Goal: Information Seeking & Learning: Learn about a topic

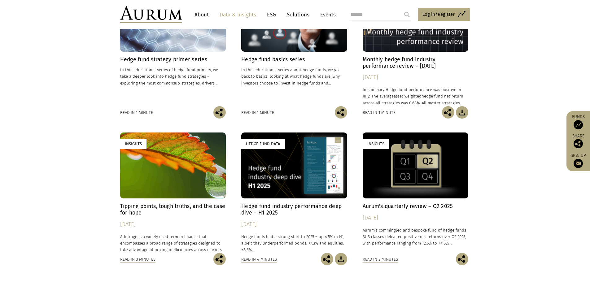
scroll to position [248, 0]
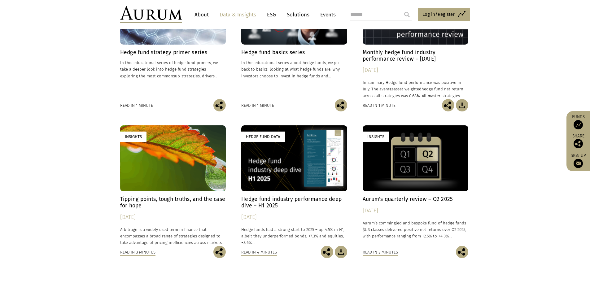
click at [284, 200] on h4 "Hedge fund industry performance deep dive – H1 2025" at bounding box center [294, 202] width 106 height 13
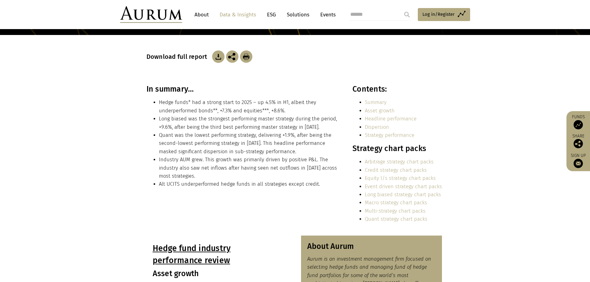
scroll to position [93, 0]
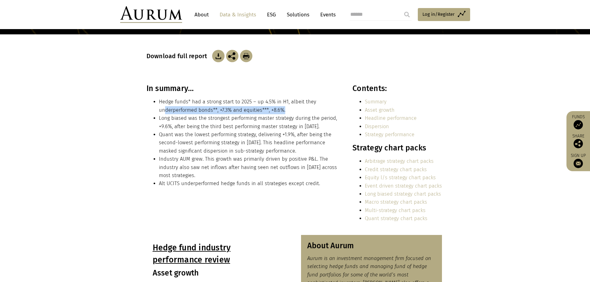
drag, startPoint x: 163, startPoint y: 111, endPoint x: 284, endPoint y: 113, distance: 121.1
click at [284, 113] on li "Hedge funds* had a strong start to 2025 – up 4.5% in H1, albeit they underperfo…" at bounding box center [249, 106] width 180 height 16
click at [220, 121] on li "Long biased was the strongest performing master strategy during the period, +9.…" at bounding box center [249, 122] width 180 height 16
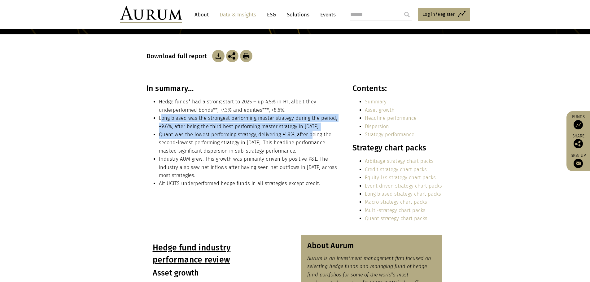
drag, startPoint x: 161, startPoint y: 121, endPoint x: 309, endPoint y: 131, distance: 148.6
click at [309, 131] on ul "Hedge funds* had a strong start to 2025 – up 4.5% in H1, albeit they underperfo…" at bounding box center [242, 143] width 193 height 90
click at [310, 131] on li "Quant was the lowest performing strategy, delivering +1.9%, after being the sec…" at bounding box center [249, 143] width 180 height 24
drag, startPoint x: 324, startPoint y: 124, endPoint x: 155, endPoint y: 116, distance: 168.9
click at [155, 116] on ul "Hedge funds* had a strong start to 2025 – up 4.5% in H1, albeit they underperfo…" at bounding box center [242, 143] width 193 height 90
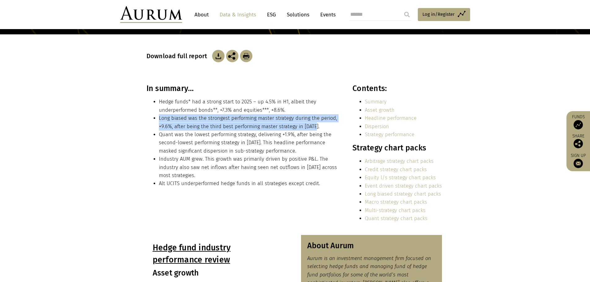
copy li "Long biased was the strongest performing master strategy during the period, +9.…"
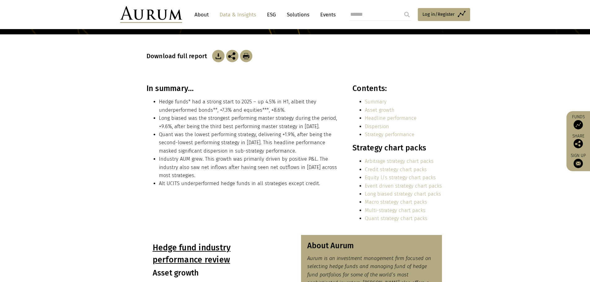
click at [181, 136] on li "Quant was the lowest performing strategy, delivering +1.9%, after being the sec…" at bounding box center [249, 143] width 180 height 24
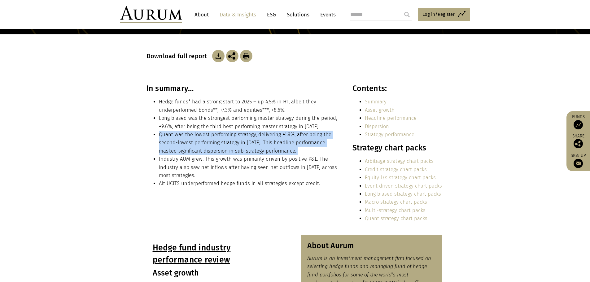
click at [181, 136] on li "Quant was the lowest performing strategy, delivering +1.9%, after being the sec…" at bounding box center [249, 143] width 180 height 24
click at [322, 140] on li "Quant was the lowest performing strategy, delivering +1.9%, after being the sec…" at bounding box center [249, 143] width 180 height 24
drag, startPoint x: 274, startPoint y: 149, endPoint x: 154, endPoint y: 137, distance: 120.8
click at [159, 137] on li "Quant was the lowest performing strategy, delivering +1.9%, after being the sec…" at bounding box center [249, 143] width 180 height 24
copy li "Quant was the lowest performing strategy, delivering +1.9%, after being the sec…"
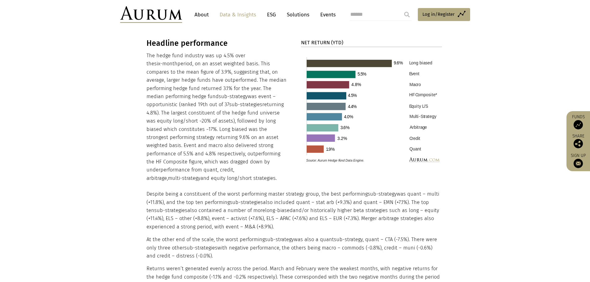
scroll to position [619, 0]
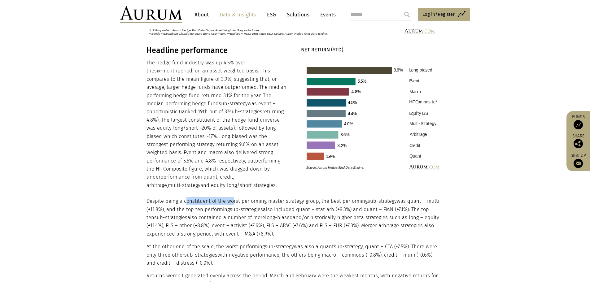
drag, startPoint x: 203, startPoint y: 193, endPoint x: 232, endPoint y: 193, distance: 29.1
click at [232, 197] on p "Despite being a constituent of the worst performing master strategy group, the …" at bounding box center [294, 217] width 296 height 41
click at [215, 197] on p "Despite being a constituent of the worst performing master strategy group, the …" at bounding box center [294, 217] width 296 height 41
drag, startPoint x: 157, startPoint y: 192, endPoint x: 384, endPoint y: 193, distance: 226.9
click at [384, 197] on p "Despite being a constituent of the worst performing master strategy group, the …" at bounding box center [294, 217] width 296 height 41
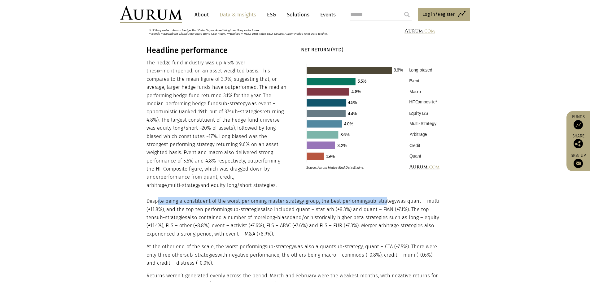
click at [277, 197] on p "Despite being a constituent of the worst performing master strategy group, the …" at bounding box center [294, 217] width 296 height 41
drag, startPoint x: 150, startPoint y: 193, endPoint x: 174, endPoint y: 202, distance: 25.8
click at [174, 202] on p "Despite being a constituent of the worst performing master strategy group, the …" at bounding box center [294, 217] width 296 height 41
click at [173, 202] on p "Despite being a constituent of the worst performing master strategy group, the …" at bounding box center [294, 217] width 296 height 41
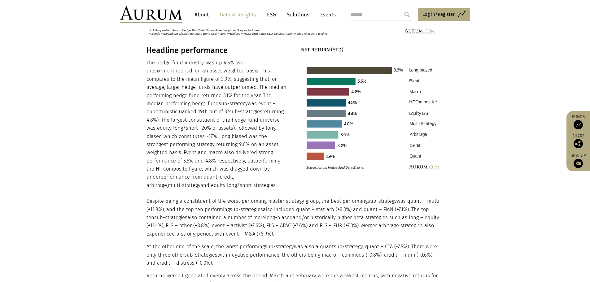
drag, startPoint x: 145, startPoint y: 198, endPoint x: 284, endPoint y: 225, distance: 140.9
click at [284, 225] on div "Headline performance The hedge fund industry was up 4.5% over the six-month per…" at bounding box center [295, 213] width 310 height 334
drag, startPoint x: 207, startPoint y: 241, endPoint x: 169, endPoint y: 241, distance: 37.8
click at [206, 243] on p "At the other end of the scale, the worst performing sub-strategy was also a qua…" at bounding box center [294, 255] width 296 height 24
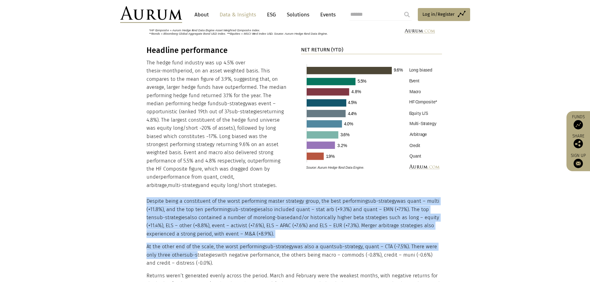
drag, startPoint x: 142, startPoint y: 238, endPoint x: 197, endPoint y: 244, distance: 55.0
click at [197, 244] on div "Headline performance The hedge fund industry was up 4.5% over the six-month per…" at bounding box center [295, 213] width 310 height 334
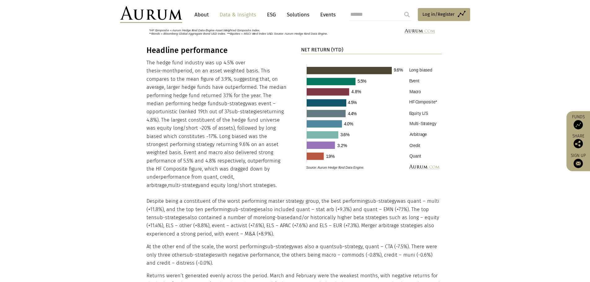
click at [198, 252] on span "sub-strategies" at bounding box center [200, 255] width 33 height 6
drag, startPoint x: 213, startPoint y: 256, endPoint x: 137, endPoint y: 205, distance: 91.6
click at [137, 205] on section "Headline performance The hedge fund industry was up 4.5% over the six-month per…" at bounding box center [295, 216] width 590 height 341
copy div "Despite being a constituent of the worst performing master strategy group, the …"
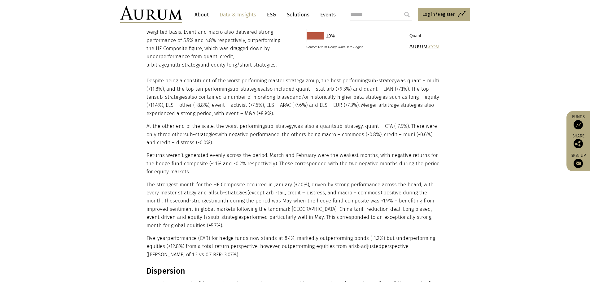
scroll to position [743, 0]
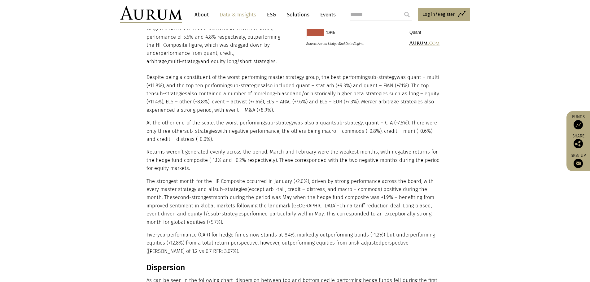
click at [174, 148] on p "Returns weren’t generated evenly across the period. March and February were the…" at bounding box center [294, 160] width 296 height 24
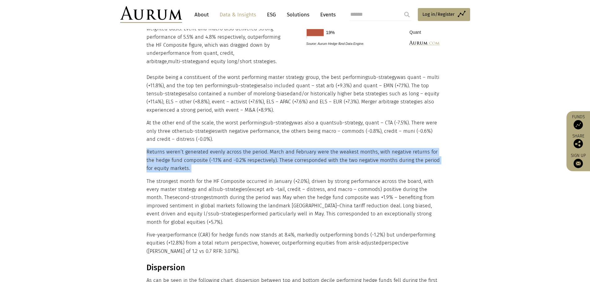
click at [174, 148] on p "Returns weren’t generated evenly across the period. March and February were the…" at bounding box center [294, 160] width 296 height 24
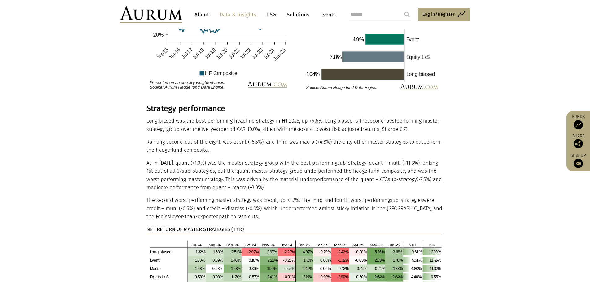
scroll to position [1114, 0]
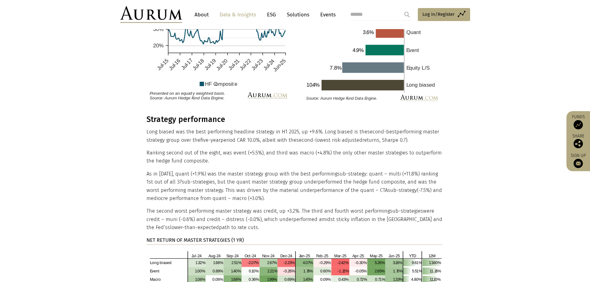
drag, startPoint x: 148, startPoint y: 113, endPoint x: 269, endPoint y: 184, distance: 140.6
click at [269, 184] on div "Strategy performance Long biased was the best performing headline strategy in H…" at bounding box center [294, 238] width 296 height 246
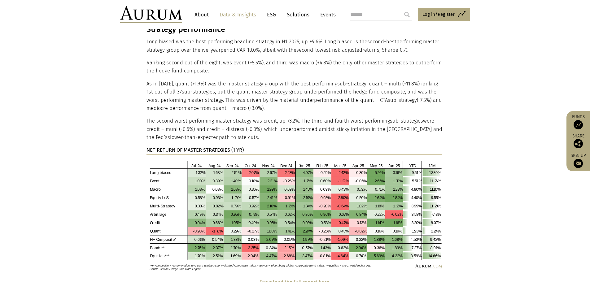
scroll to position [1207, 0]
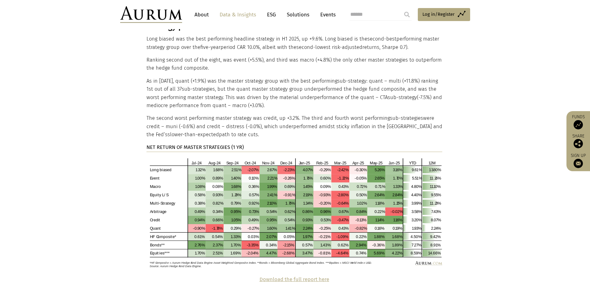
copy div "ong biased was the best performing headline strategy in H1 2025, up +9.6%. Long…"
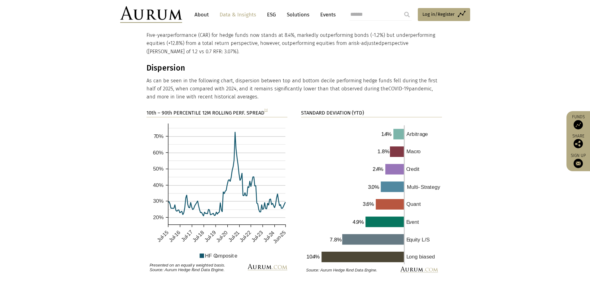
scroll to position [929, 0]
